Goal: Task Accomplishment & Management: Manage account settings

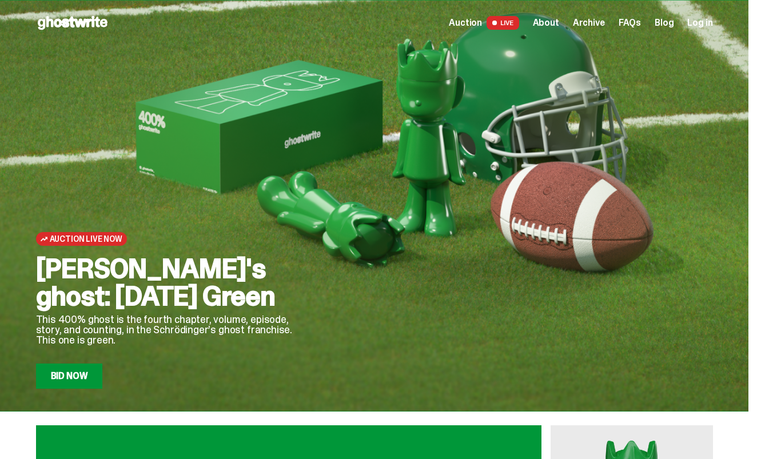
click at [703, 22] on span "Log in" at bounding box center [699, 22] width 25 height 9
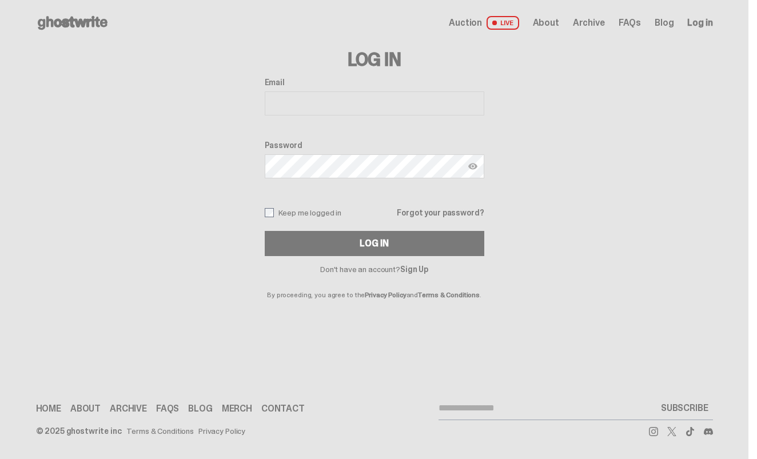
type input "**********"
click at [378, 244] on button "Log In" at bounding box center [375, 243] width 220 height 25
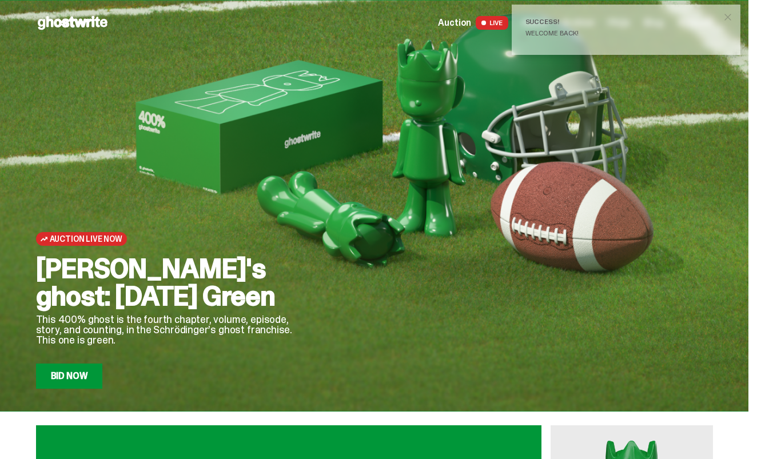
click at [76, 82] on div "Auction Live Now [PERSON_NAME]'s ghost: [DATE] Green This 400% ghost is the fou…" at bounding box center [375, 217] width 732 height 343
click at [730, 16] on span "close" at bounding box center [727, 16] width 11 height 11
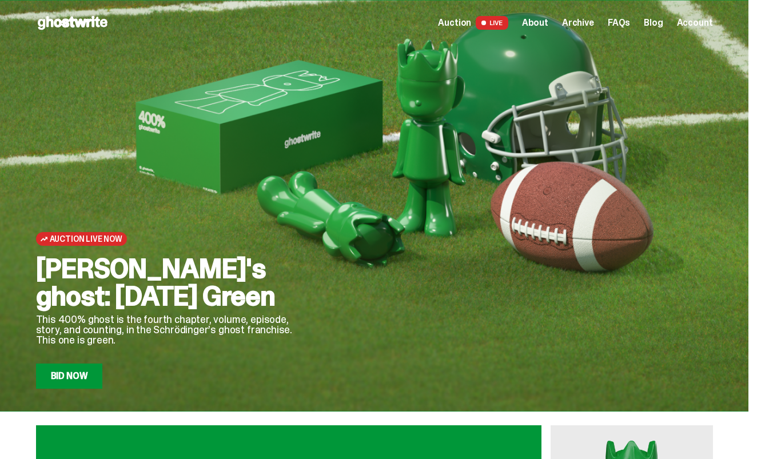
click at [700, 27] on span "Account" at bounding box center [695, 22] width 36 height 9
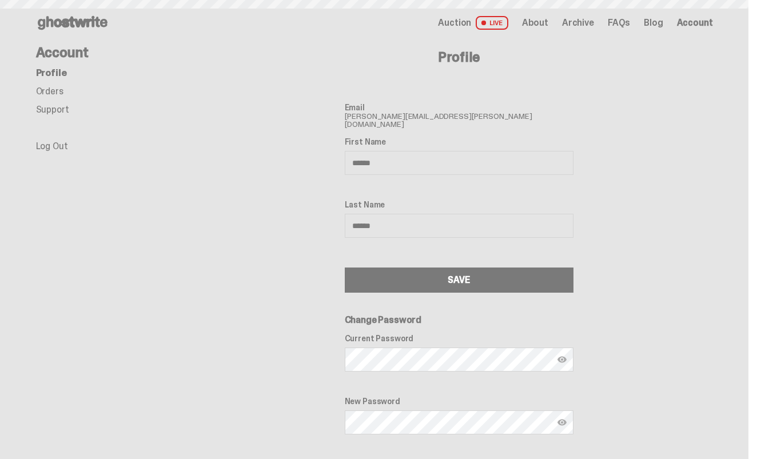
click at [700, 22] on span "Account" at bounding box center [695, 22] width 36 height 9
